Goal: Check status: Check status

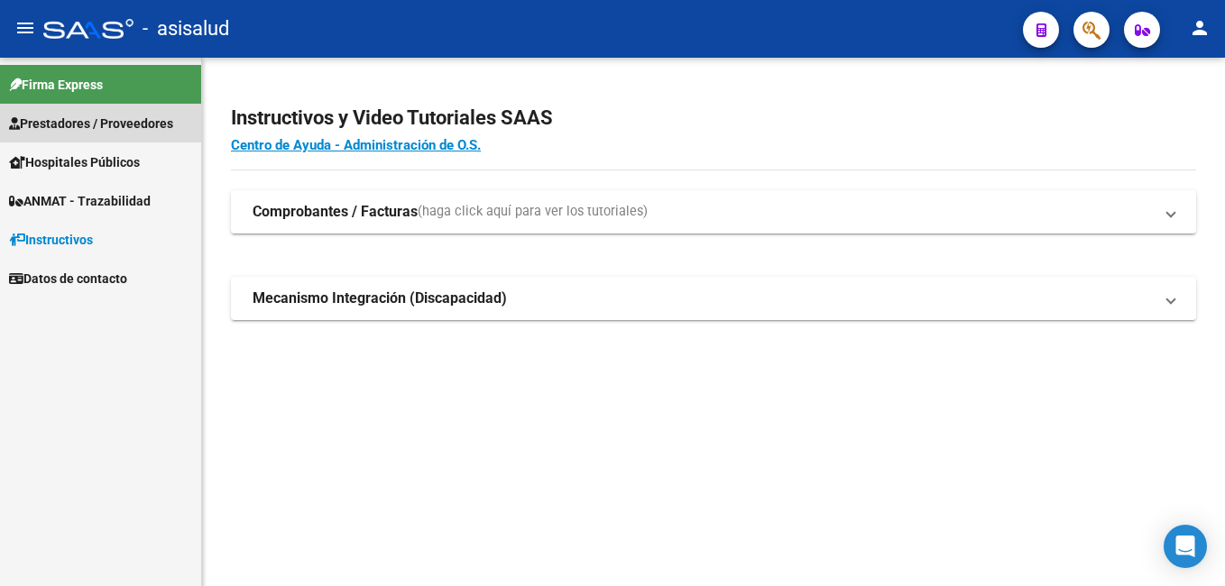
click at [82, 122] on span "Prestadores / Proveedores" at bounding box center [91, 124] width 164 height 20
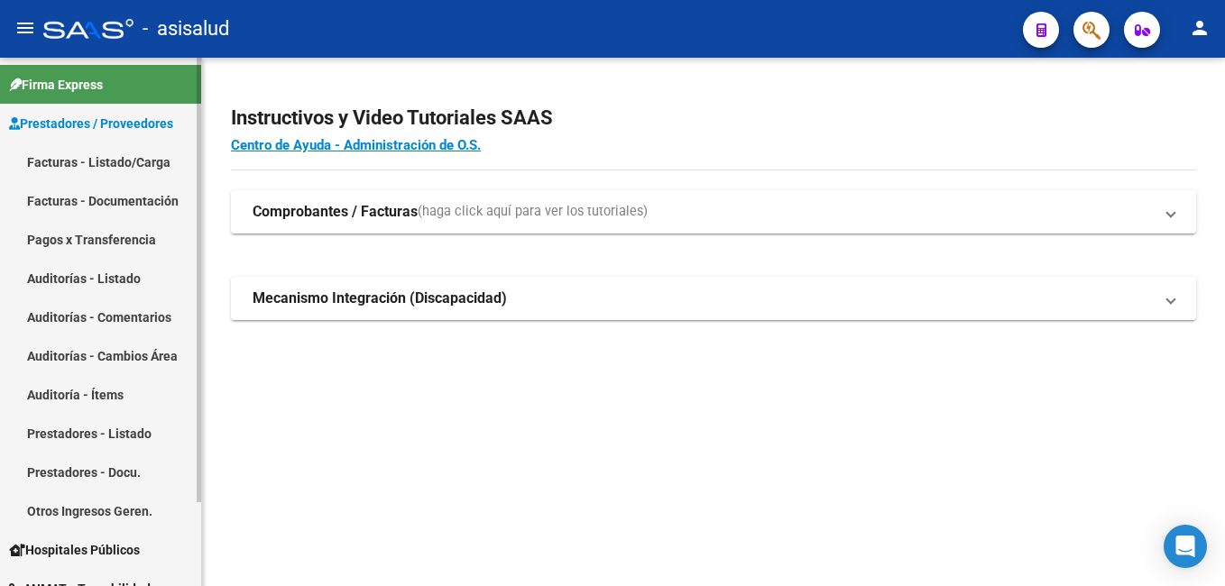
click at [105, 153] on link "Facturas - Listado/Carga" at bounding box center [100, 161] width 201 height 39
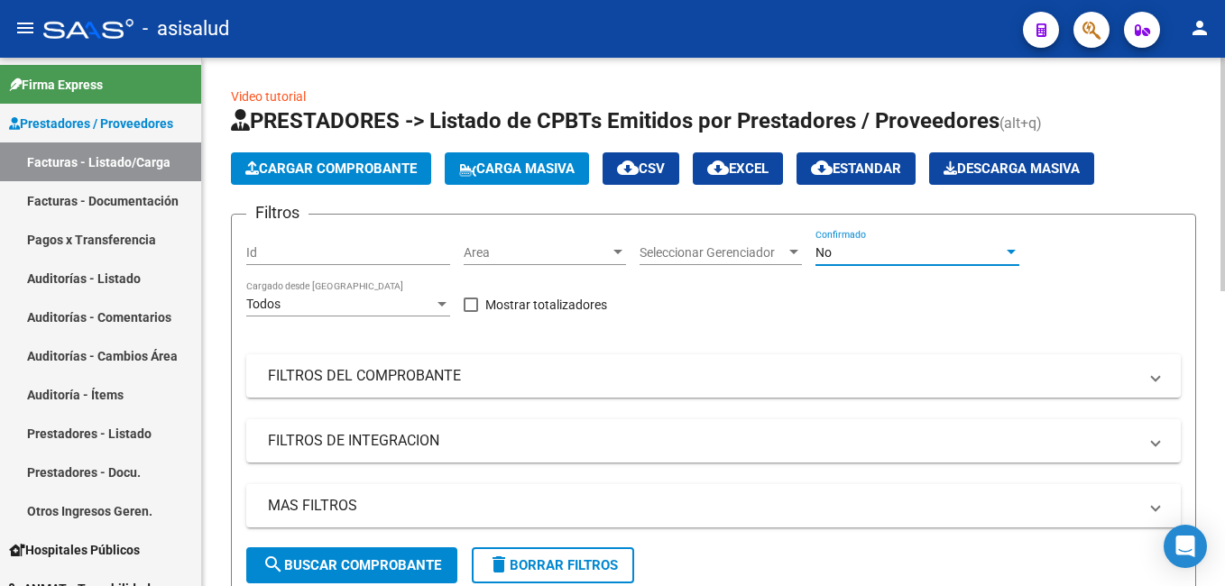
click at [851, 253] on div "No" at bounding box center [909, 252] width 188 height 15
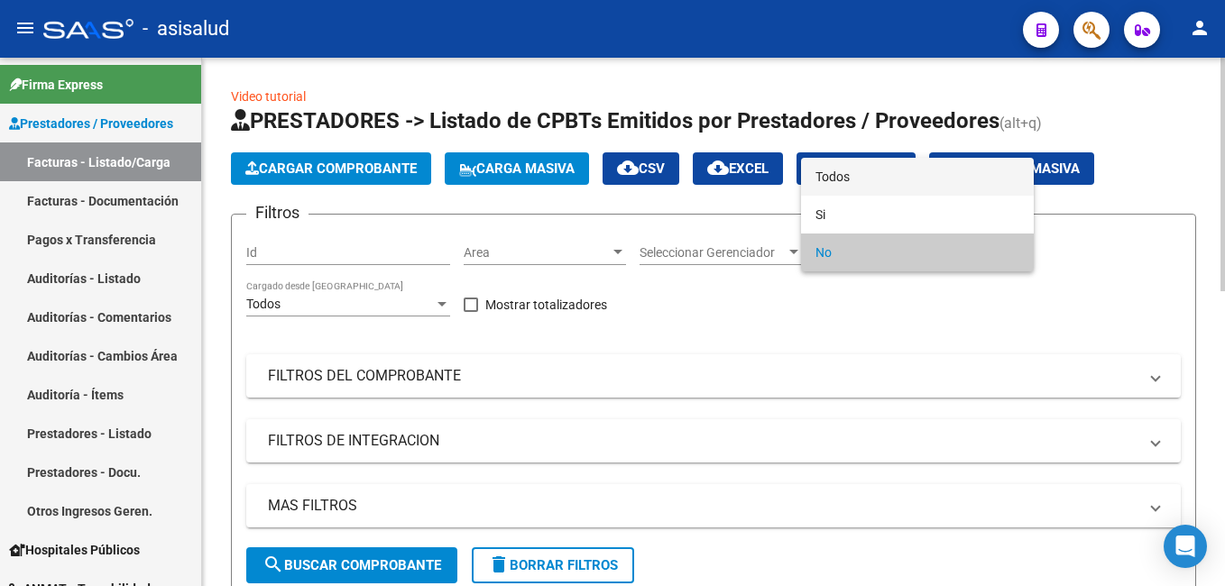
drag, startPoint x: 842, startPoint y: 178, endPoint x: 788, endPoint y: 239, distance: 81.8
click at [841, 181] on span "Todos" at bounding box center [917, 177] width 204 height 38
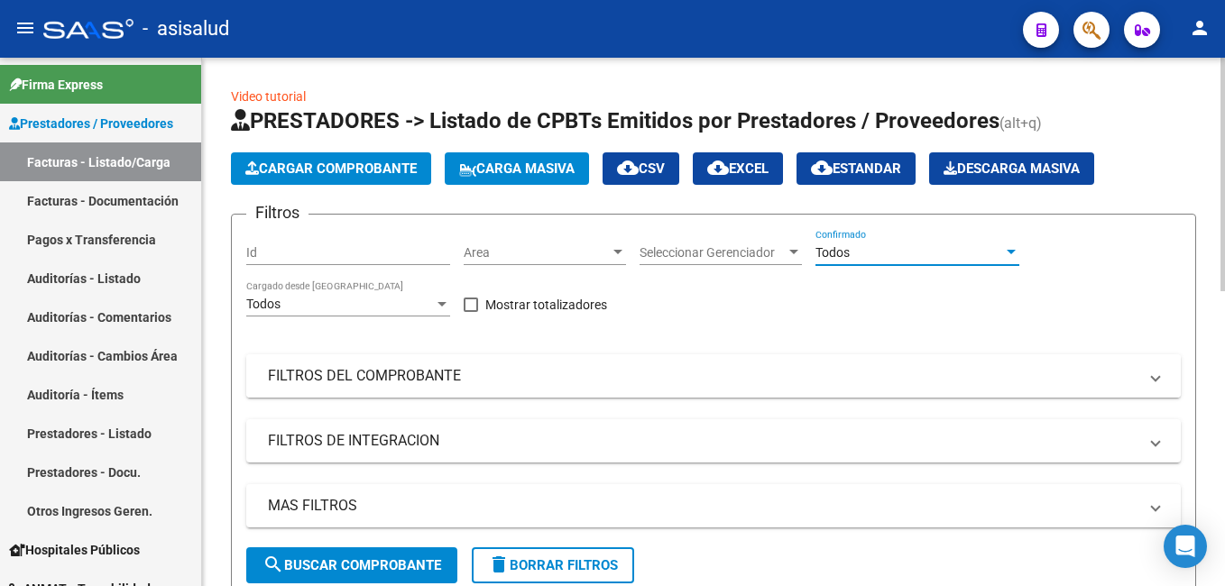
click at [456, 372] on mat-panel-title "FILTROS DEL COMPROBANTE" at bounding box center [702, 376] width 869 height 20
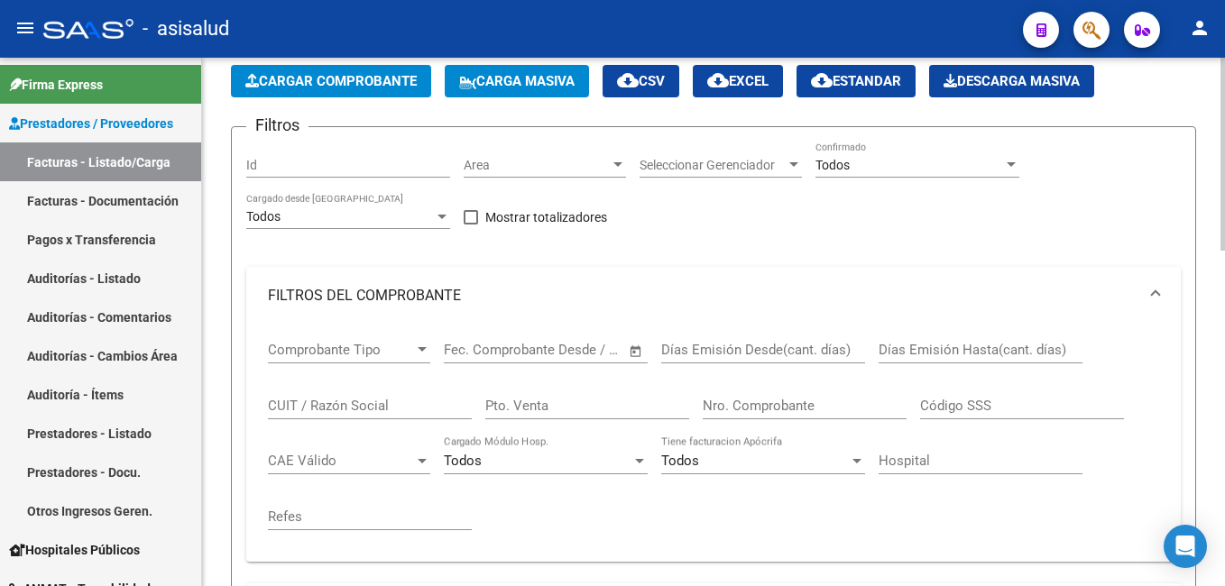
scroll to position [180, 0]
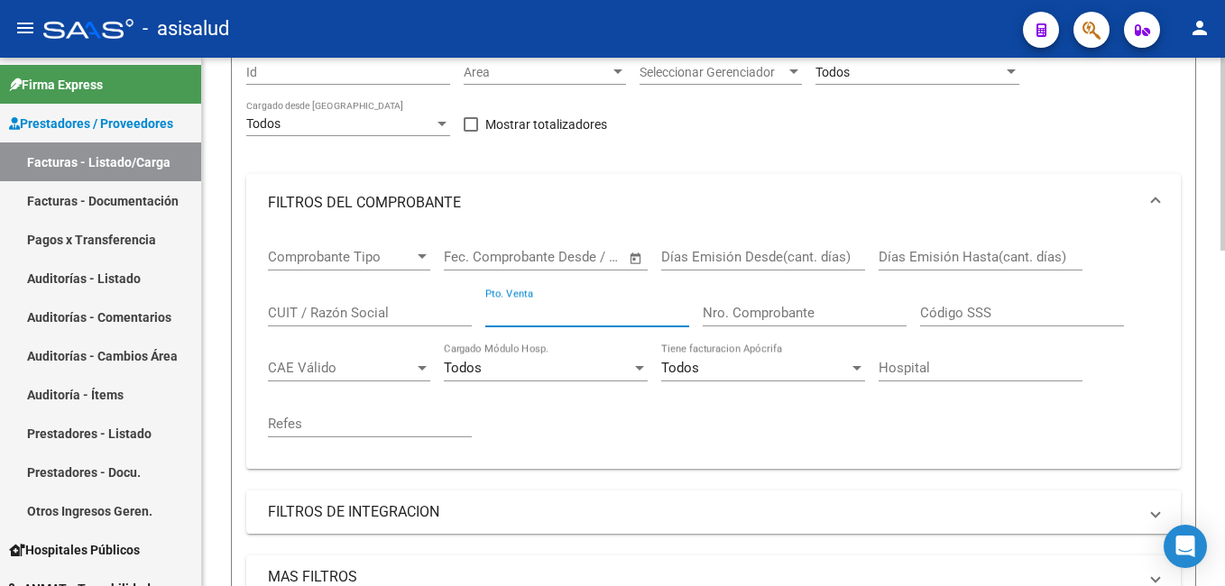
click at [553, 318] on input "Pto. Venta" at bounding box center [587, 313] width 204 height 16
type input "17"
click at [841, 308] on input "Nro. Comprobante" at bounding box center [805, 313] width 204 height 16
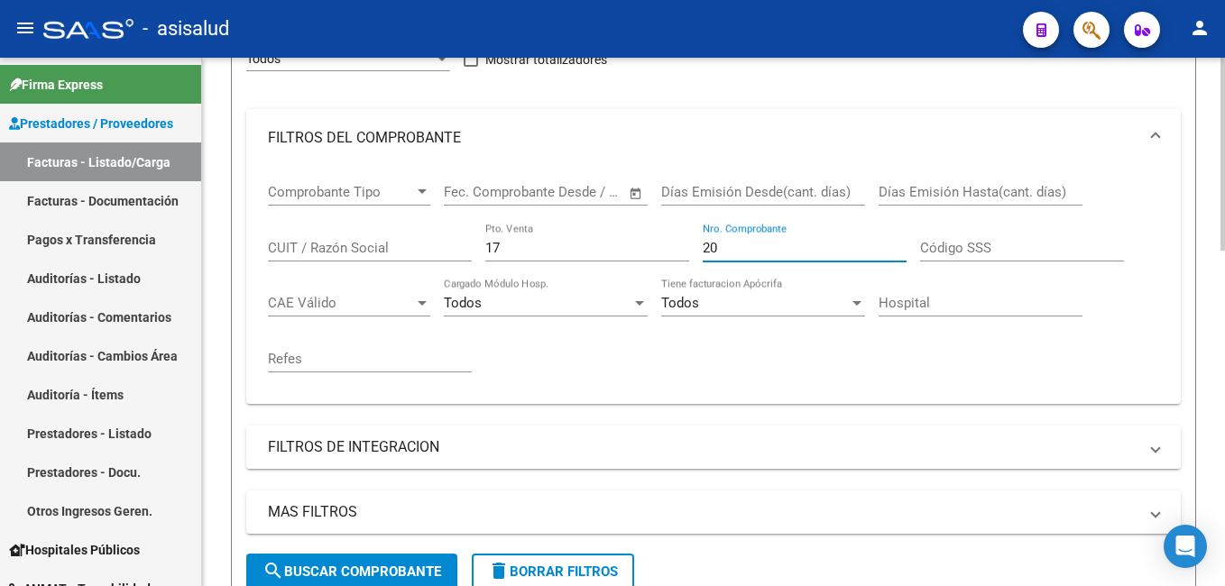
scroll to position [361, 0]
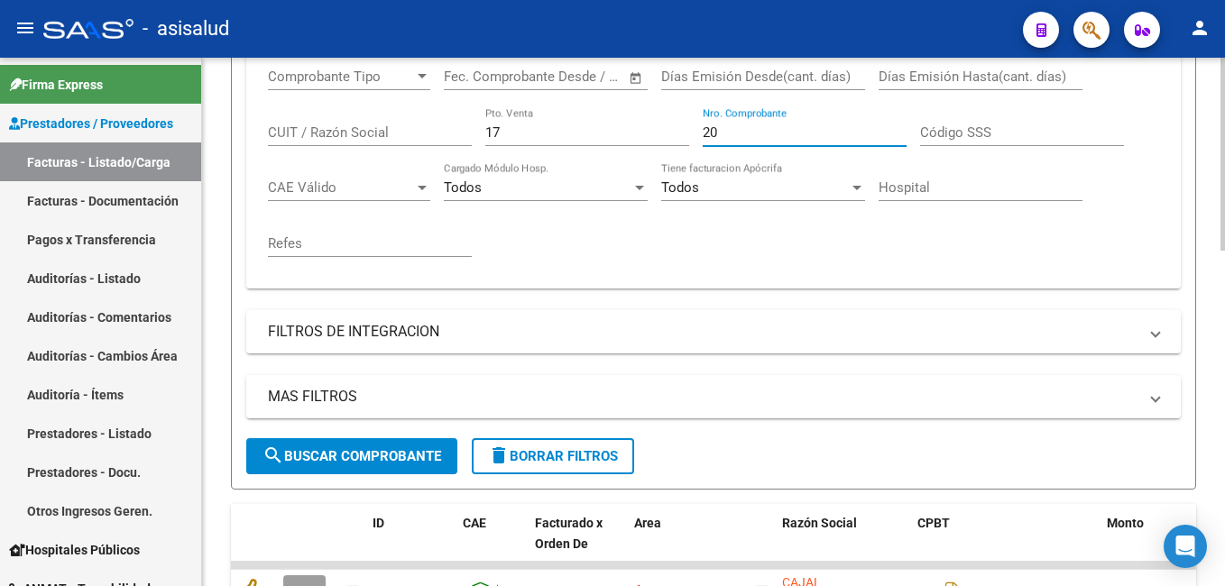
type input "20"
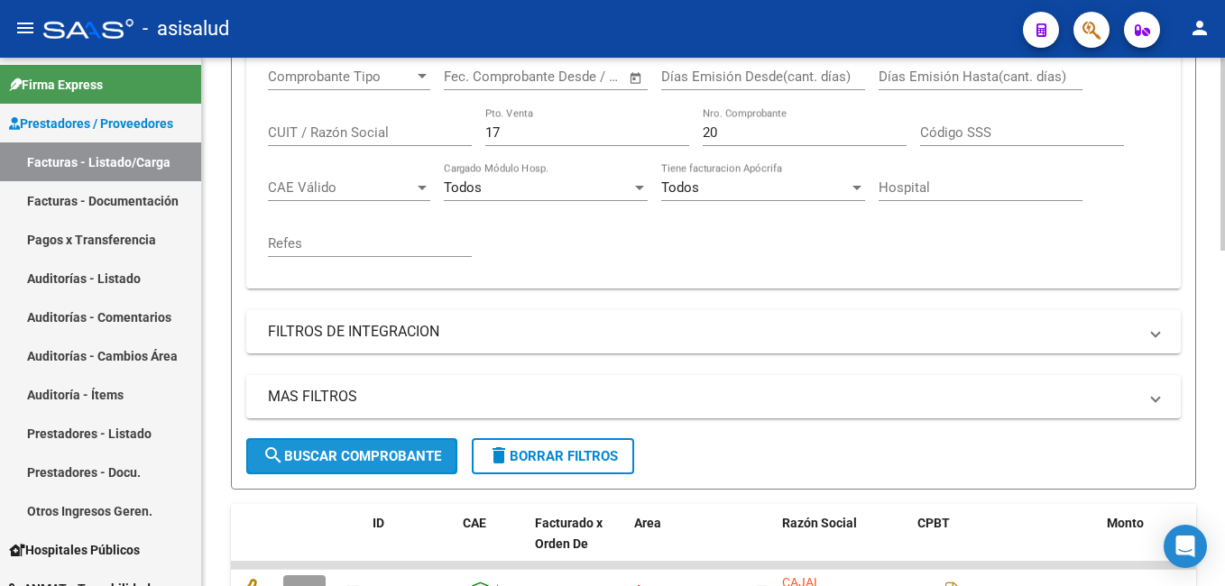
click at [317, 455] on span "search Buscar Comprobante" at bounding box center [351, 456] width 179 height 16
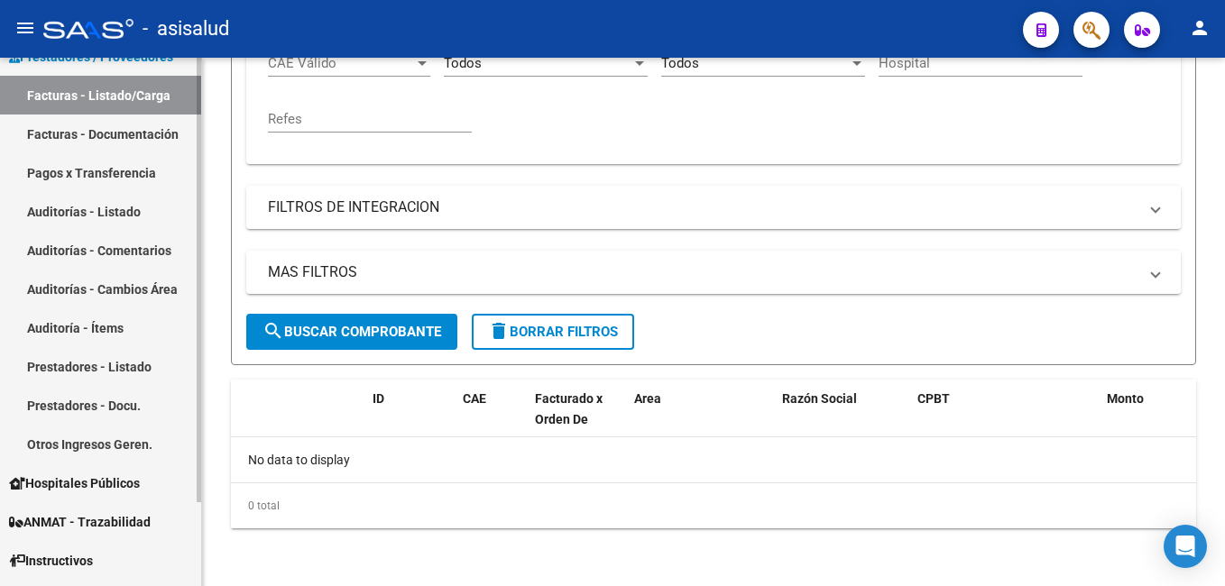
scroll to position [90, 0]
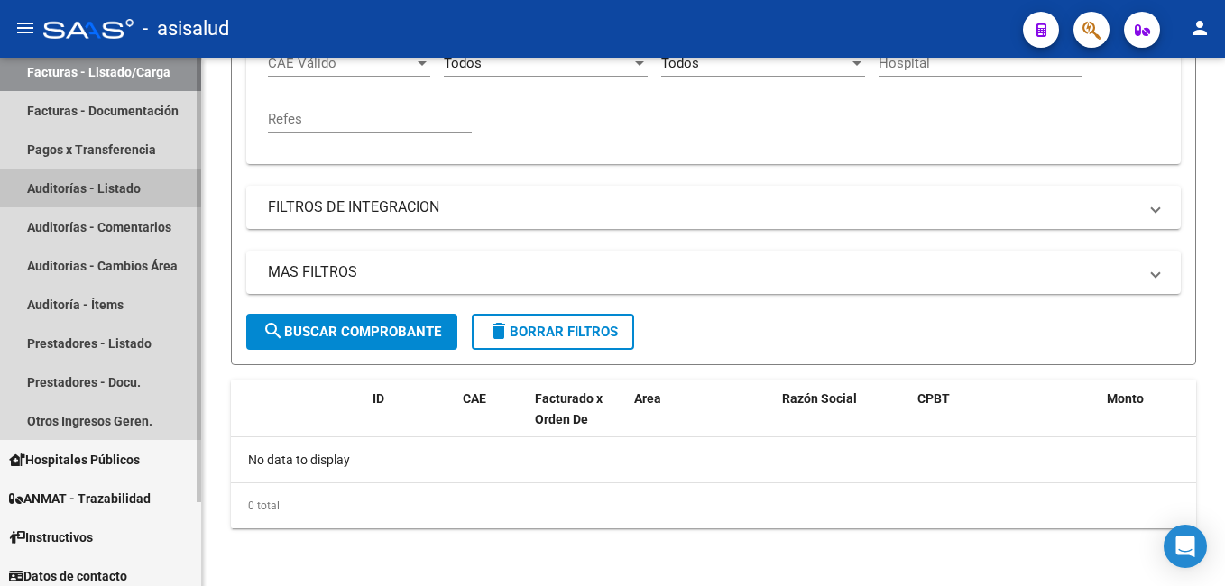
click at [84, 182] on link "Auditorías - Listado" at bounding box center [100, 188] width 201 height 39
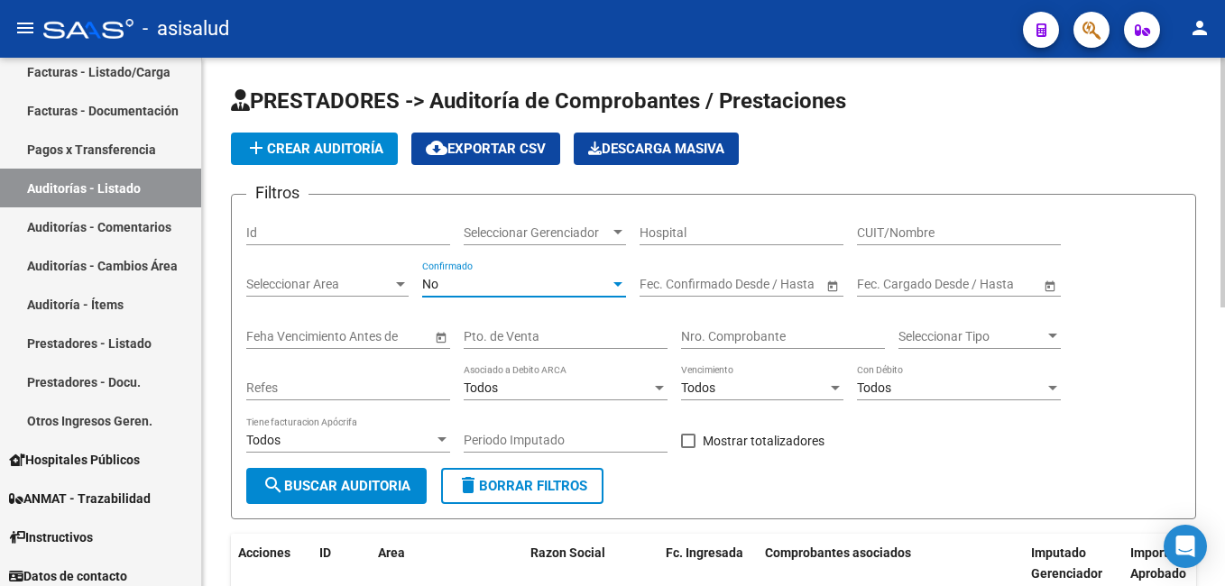
click at [500, 281] on div "No" at bounding box center [516, 284] width 188 height 15
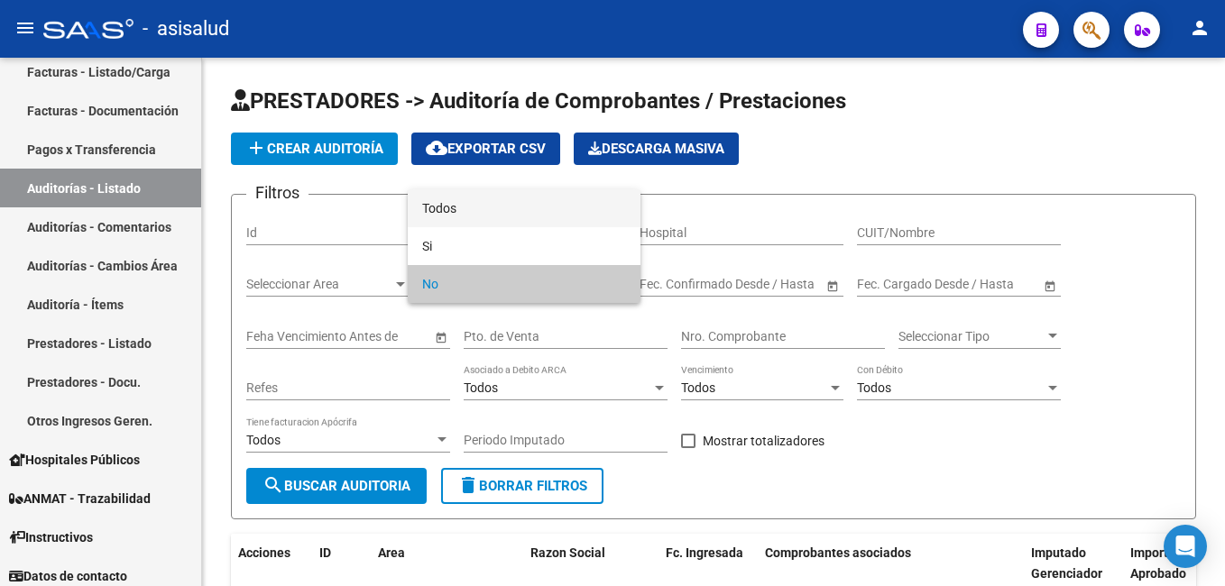
click at [455, 196] on span "Todos" at bounding box center [524, 208] width 204 height 38
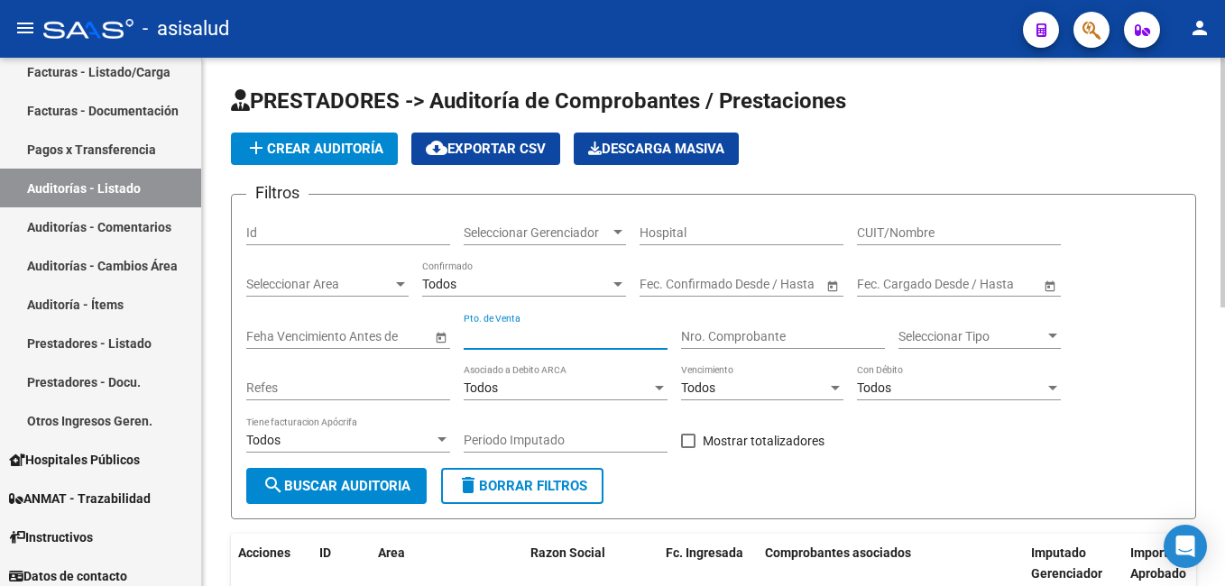
click at [569, 329] on input "Pto. de Venta" at bounding box center [566, 336] width 204 height 15
type input "17"
click at [724, 330] on input "Nro. Comprobante" at bounding box center [783, 336] width 204 height 15
type input "20"
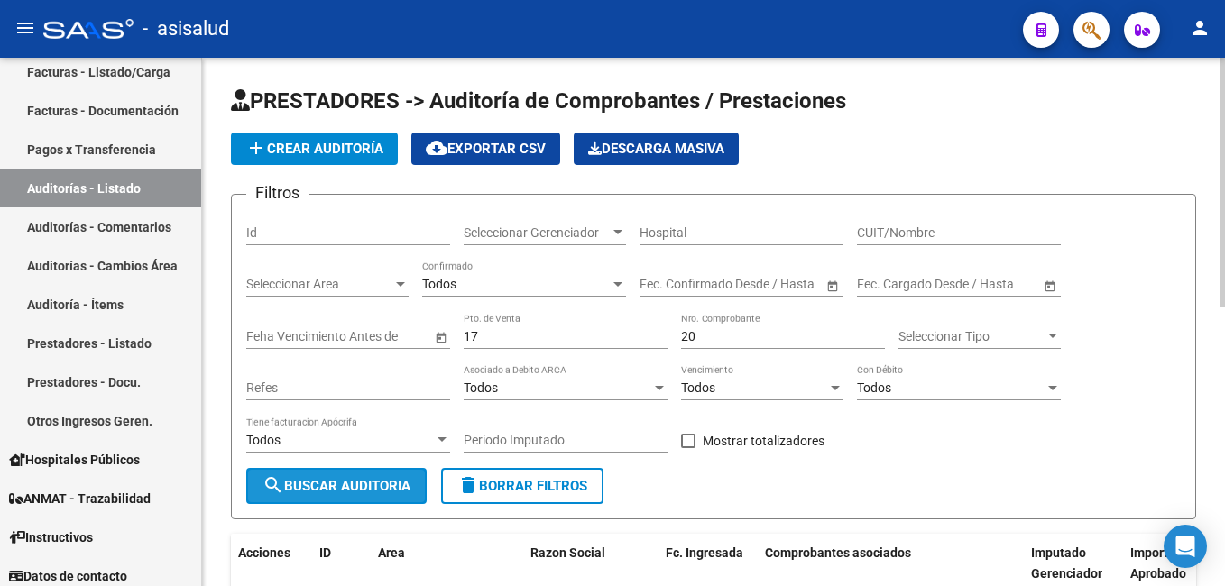
click at [284, 477] on button "search Buscar Auditoria" at bounding box center [336, 486] width 180 height 36
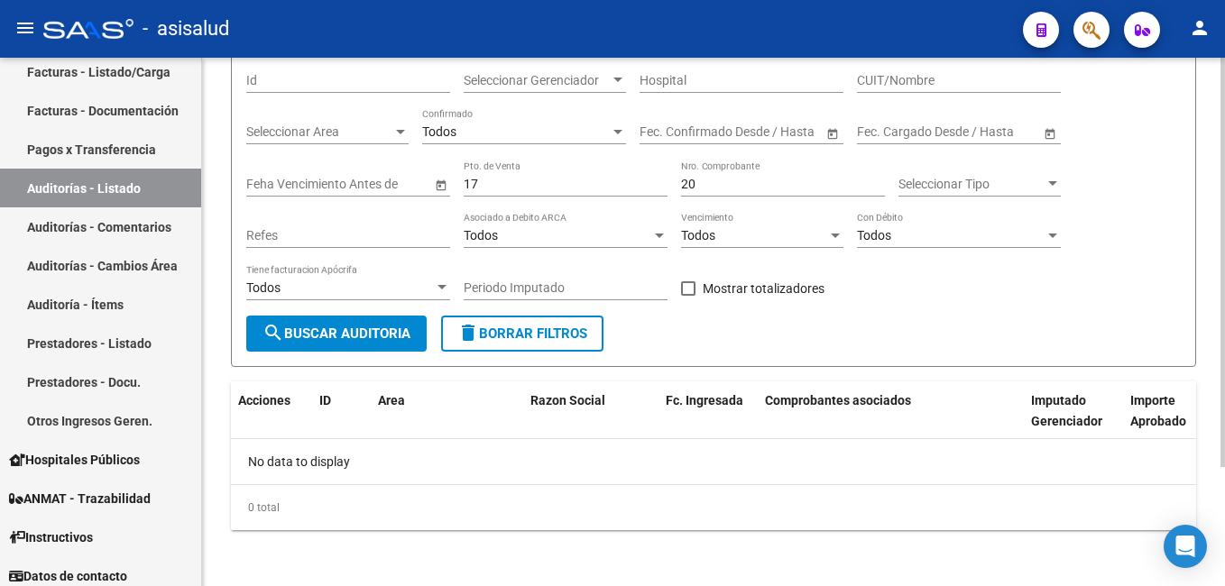
scroll to position [154, 0]
